Goal: Task Accomplishment & Management: Use online tool/utility

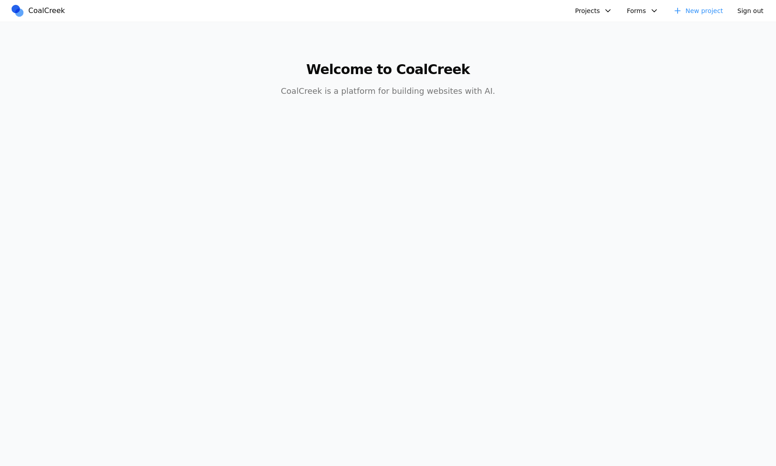
click at [591, 12] on button "Projects" at bounding box center [594, 11] width 48 height 14
click at [585, 107] on link "[PERSON_NAME]'s Third Birthday Party" at bounding box center [640, 107] width 129 height 15
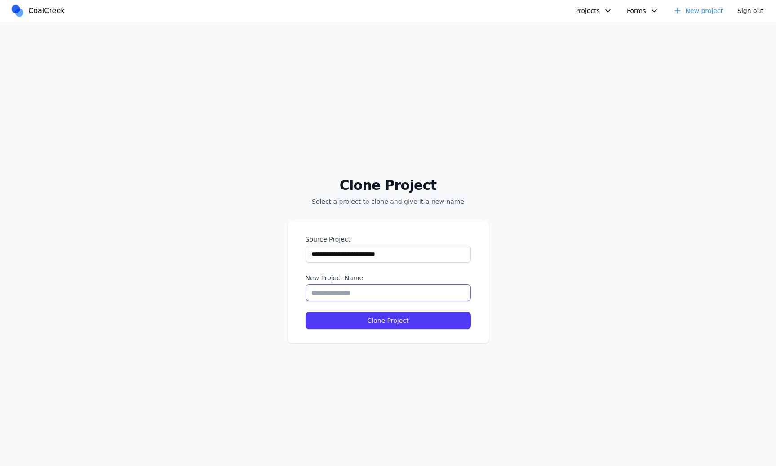
click at [330, 296] on input "New Project Name" at bounding box center [387, 292] width 165 height 17
type input "****"
click at [341, 319] on button "Clone Project" at bounding box center [387, 320] width 165 height 17
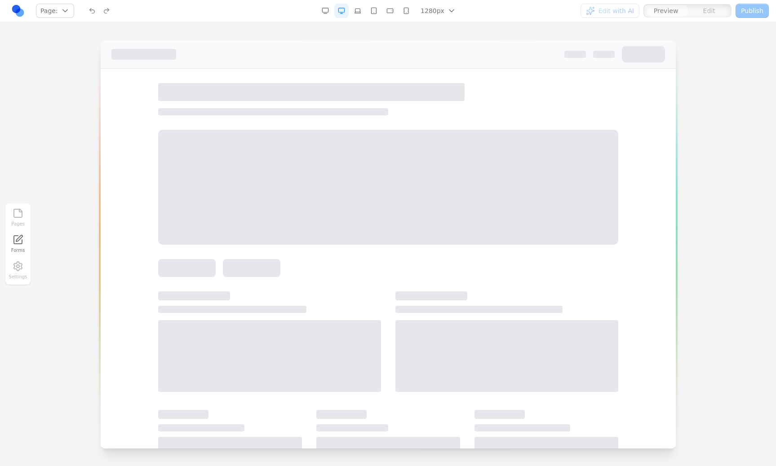
click at [19, 275] on div "Pages Forms Settings" at bounding box center [17, 243] width 25 height 81
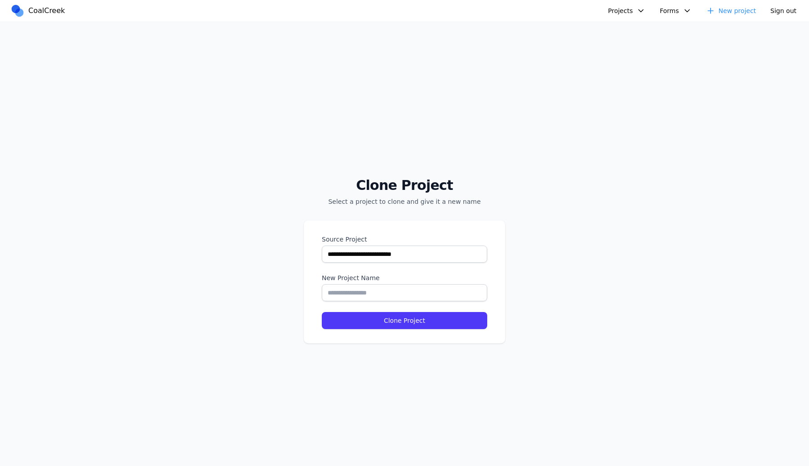
click at [20, 14] on link "CoalCreek" at bounding box center [39, 10] width 58 height 13
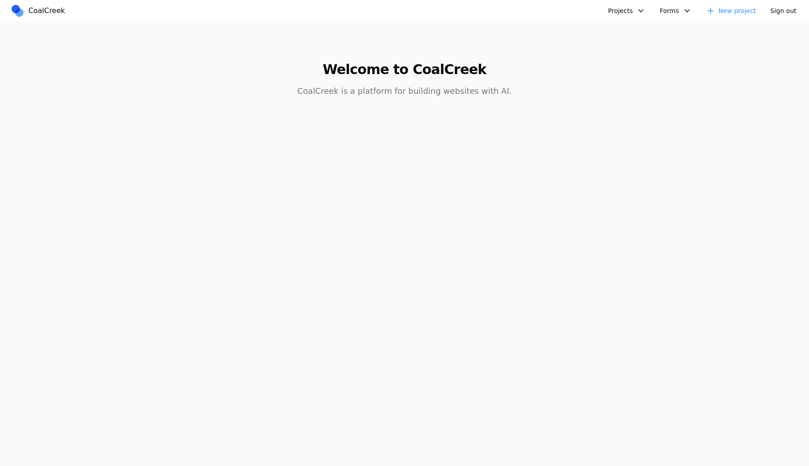
click at [622, 13] on button "Projects" at bounding box center [626, 11] width 48 height 14
click at [624, 141] on link "Albany Physical Therapy" at bounding box center [673, 138] width 129 height 15
